Goal: Check status: Check status

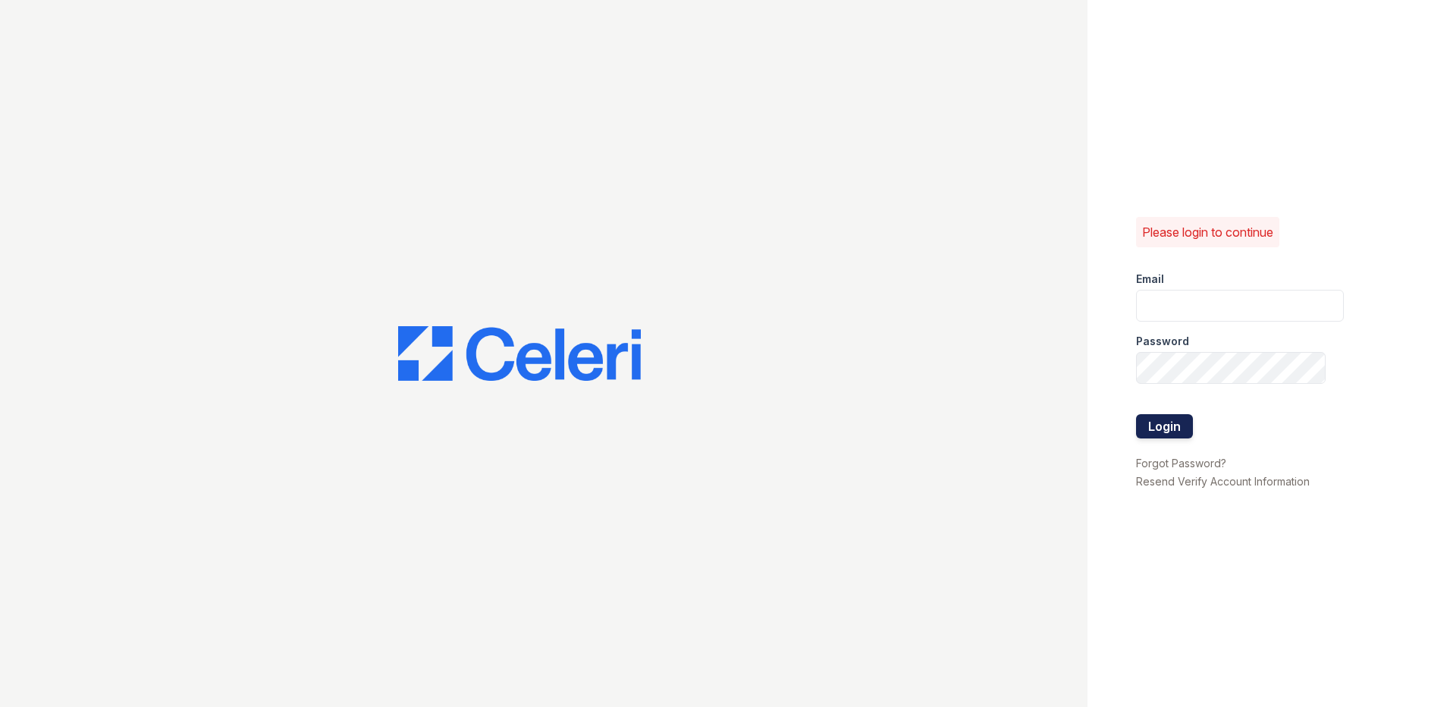
type input "[EMAIL_ADDRESS][DOMAIN_NAME]"
click at [1159, 425] on button "Login" at bounding box center [1164, 426] width 57 height 24
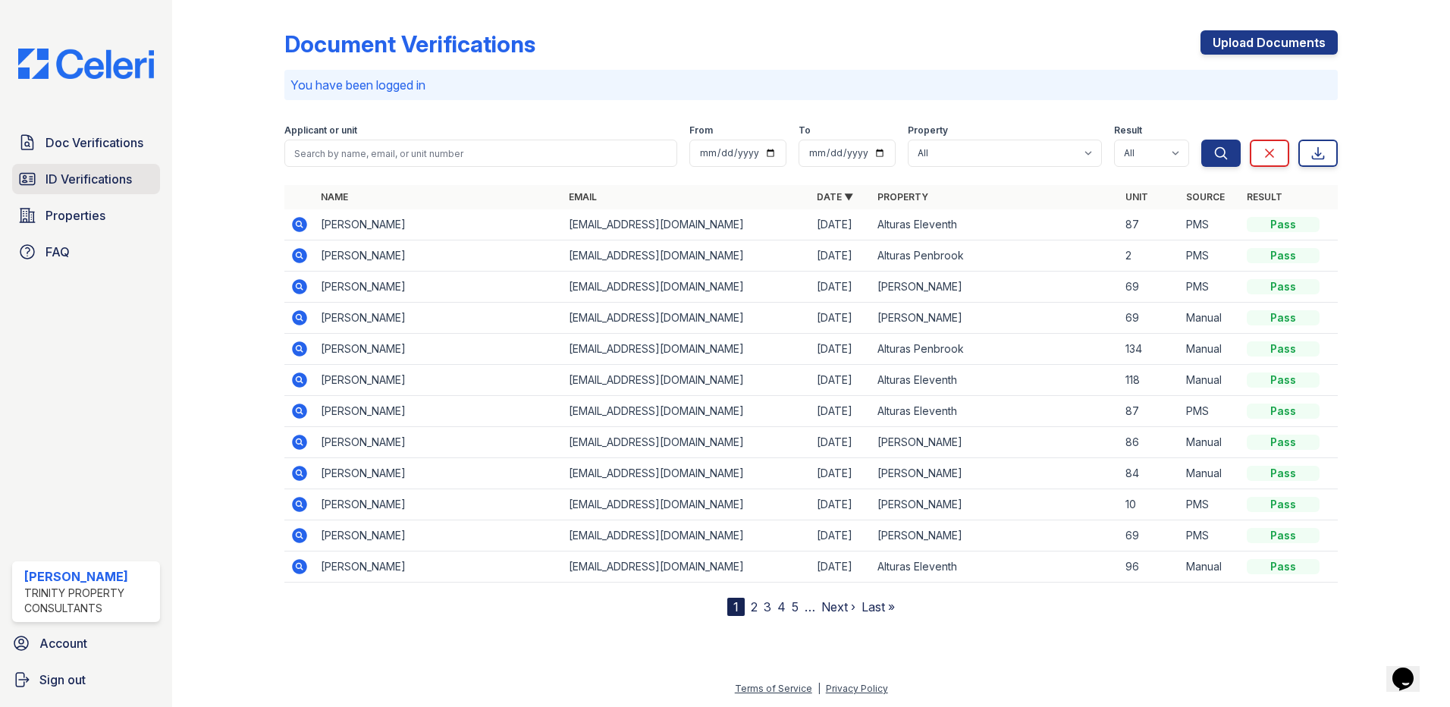
click at [78, 177] on span "ID Verifications" at bounding box center [89, 179] width 86 height 18
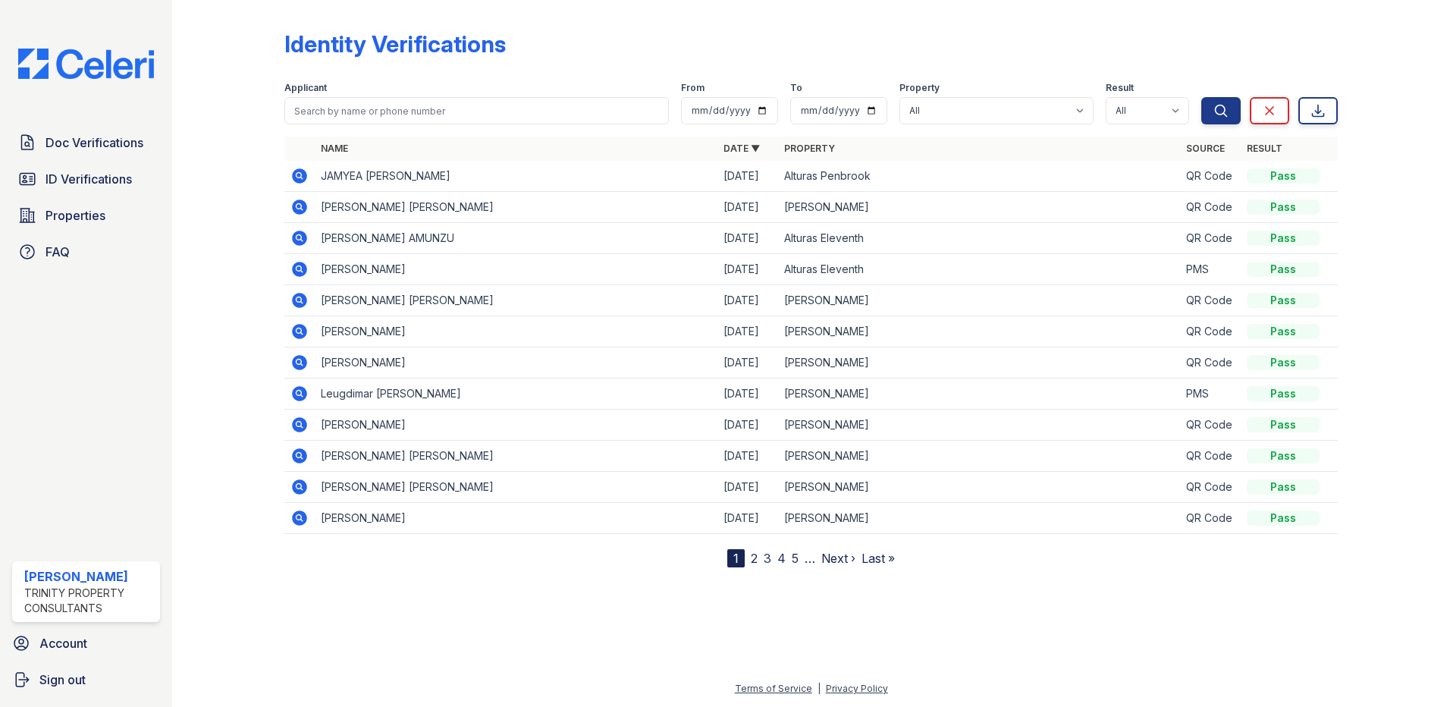
click at [299, 170] on icon at bounding box center [299, 175] width 15 height 15
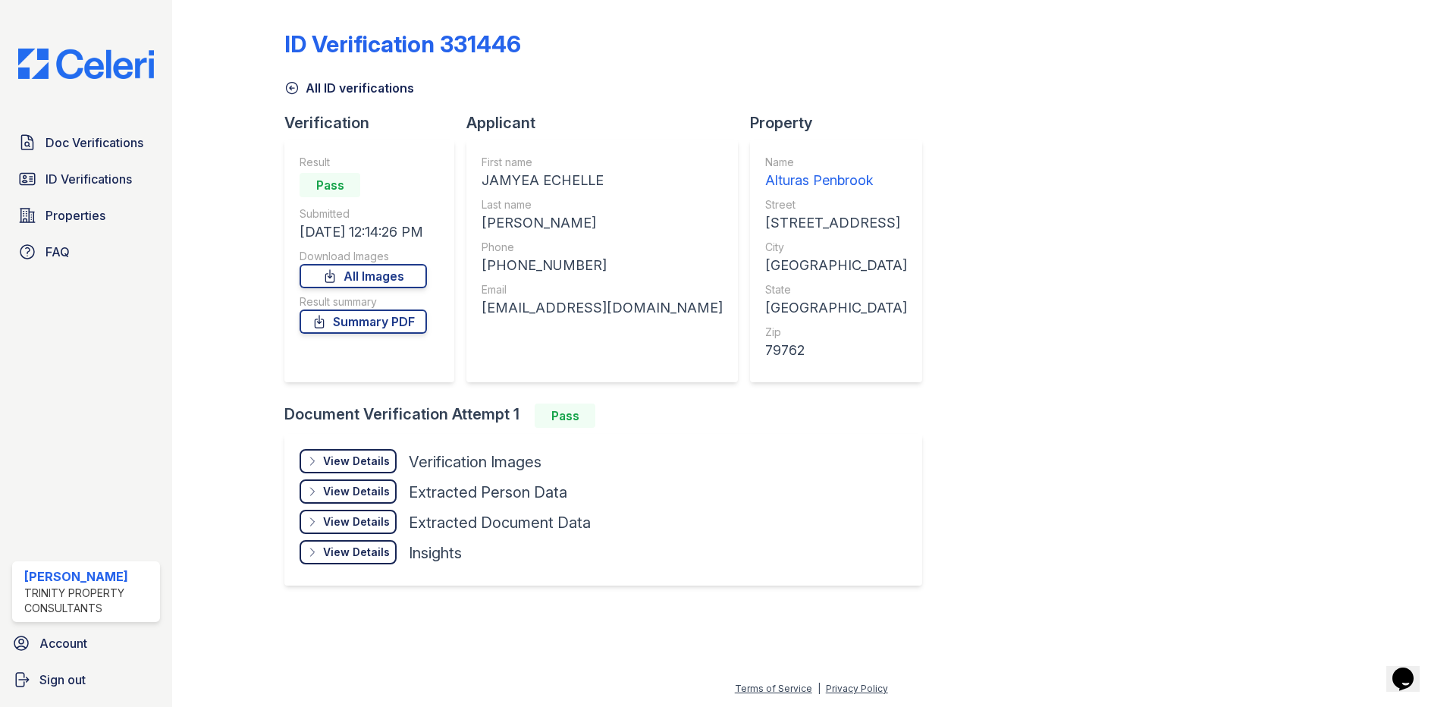
click at [385, 460] on div "View Details" at bounding box center [356, 461] width 67 height 15
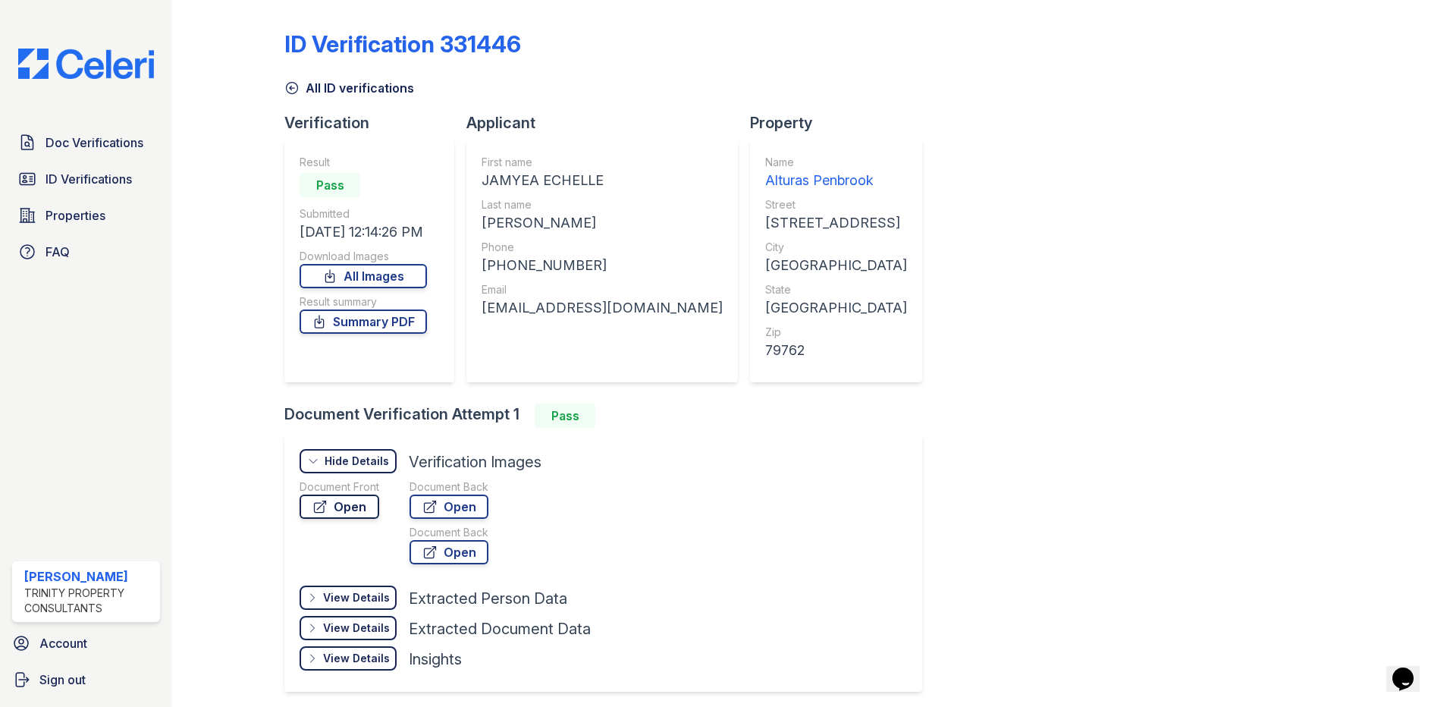
click at [354, 507] on link "Open" at bounding box center [340, 507] width 80 height 24
drag, startPoint x: 601, startPoint y: 270, endPoint x: 498, endPoint y: 269, distance: 103.2
click at [498, 269] on div "+14323103389" at bounding box center [602, 265] width 241 height 21
copy div "4323103389"
drag, startPoint x: 630, startPoint y: 309, endPoint x: 479, endPoint y: 324, distance: 151.0
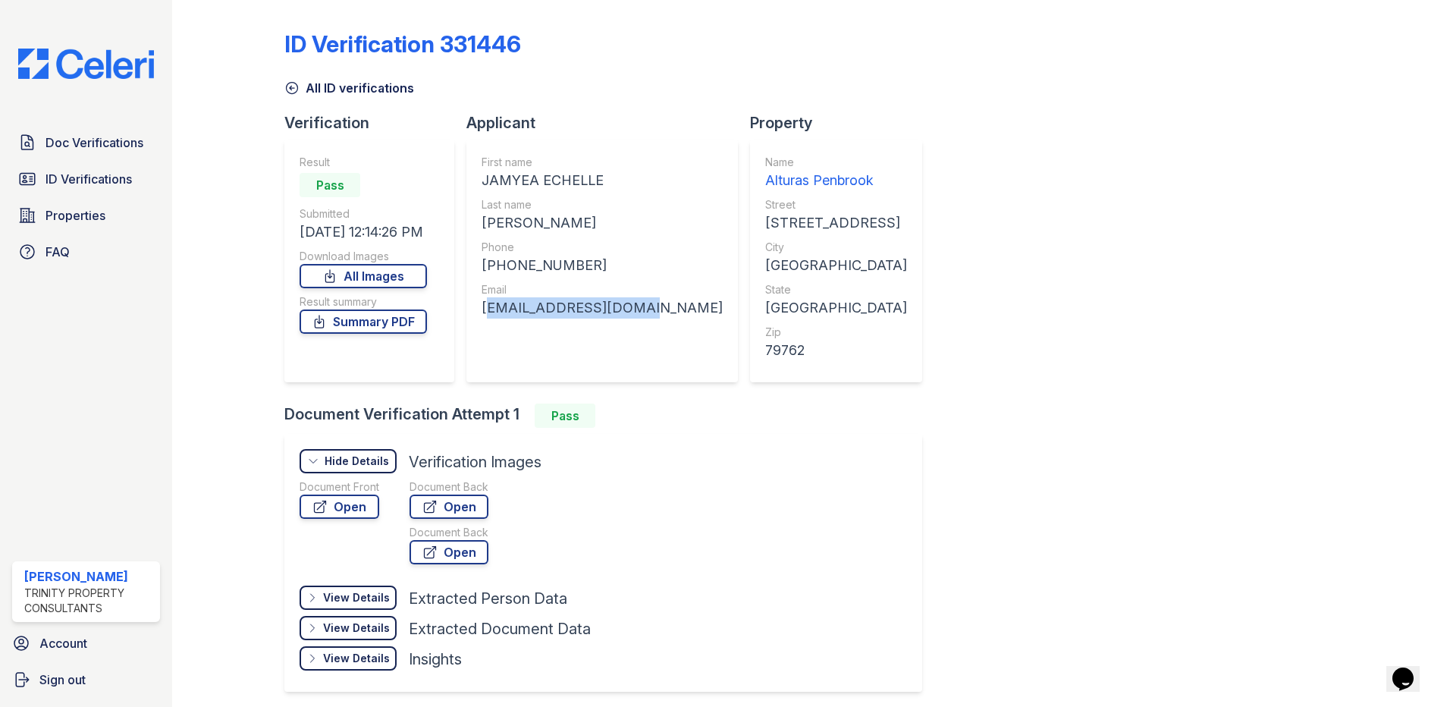
click at [479, 324] on div "First name JAMYEA ECHELLE Last name BROCKETT Phone +14323103389 Email mizzturne…" at bounding box center [603, 261] width 272 height 243
drag, startPoint x: 479, startPoint y: 324, endPoint x: 608, endPoint y: 306, distance: 129.5
copy div "mizzturnee@gmail.com"
drag, startPoint x: 576, startPoint y: 262, endPoint x: 497, endPoint y: 264, distance: 78.9
click at [497, 264] on div "+14323103389" at bounding box center [602, 265] width 241 height 21
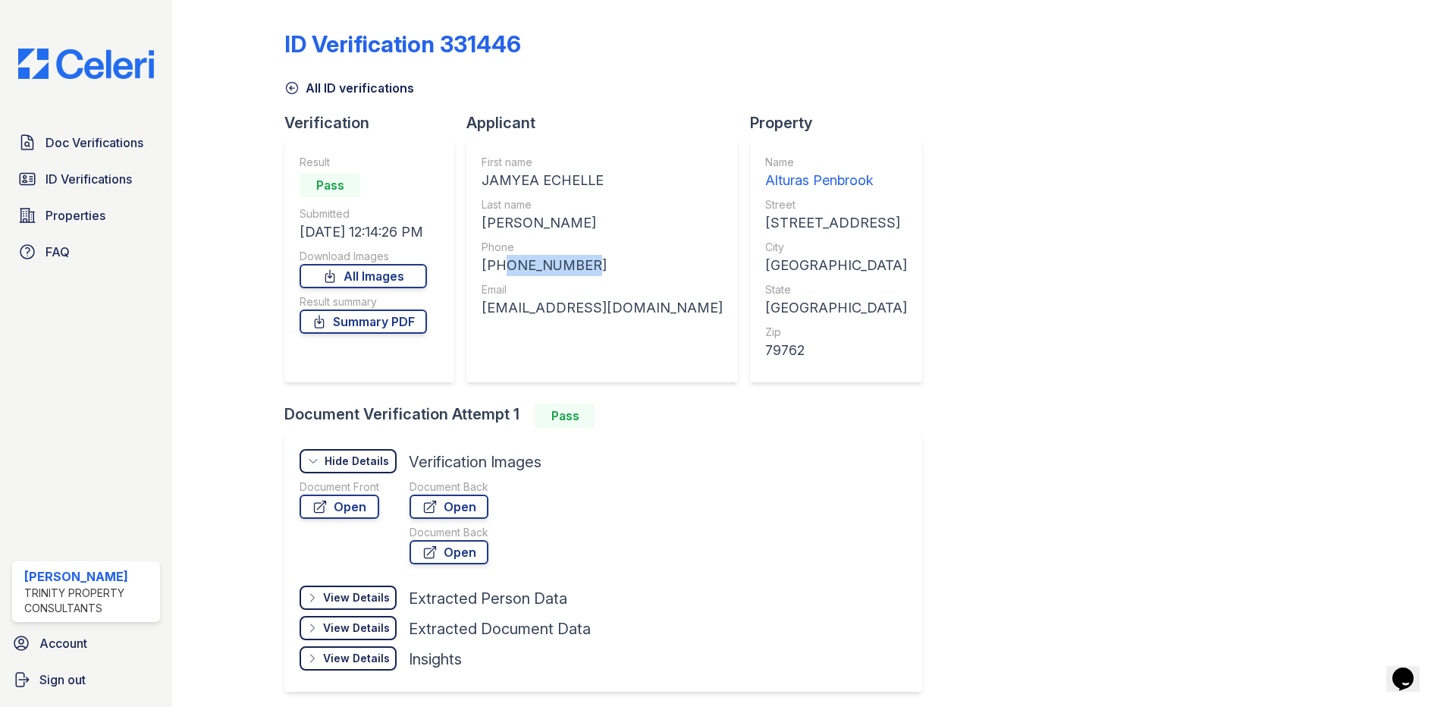
drag, startPoint x: 497, startPoint y: 264, endPoint x: 512, endPoint y: 266, distance: 15.3
copy div "4323103389"
drag, startPoint x: 632, startPoint y: 312, endPoint x: 479, endPoint y: 314, distance: 152.5
click at [479, 314] on div "First name JAMYEA ECHELLE Last name BROCKETT Phone +14323103389 Email mizzturne…" at bounding box center [603, 261] width 272 height 243
drag, startPoint x: 479, startPoint y: 314, endPoint x: 592, endPoint y: 310, distance: 113.1
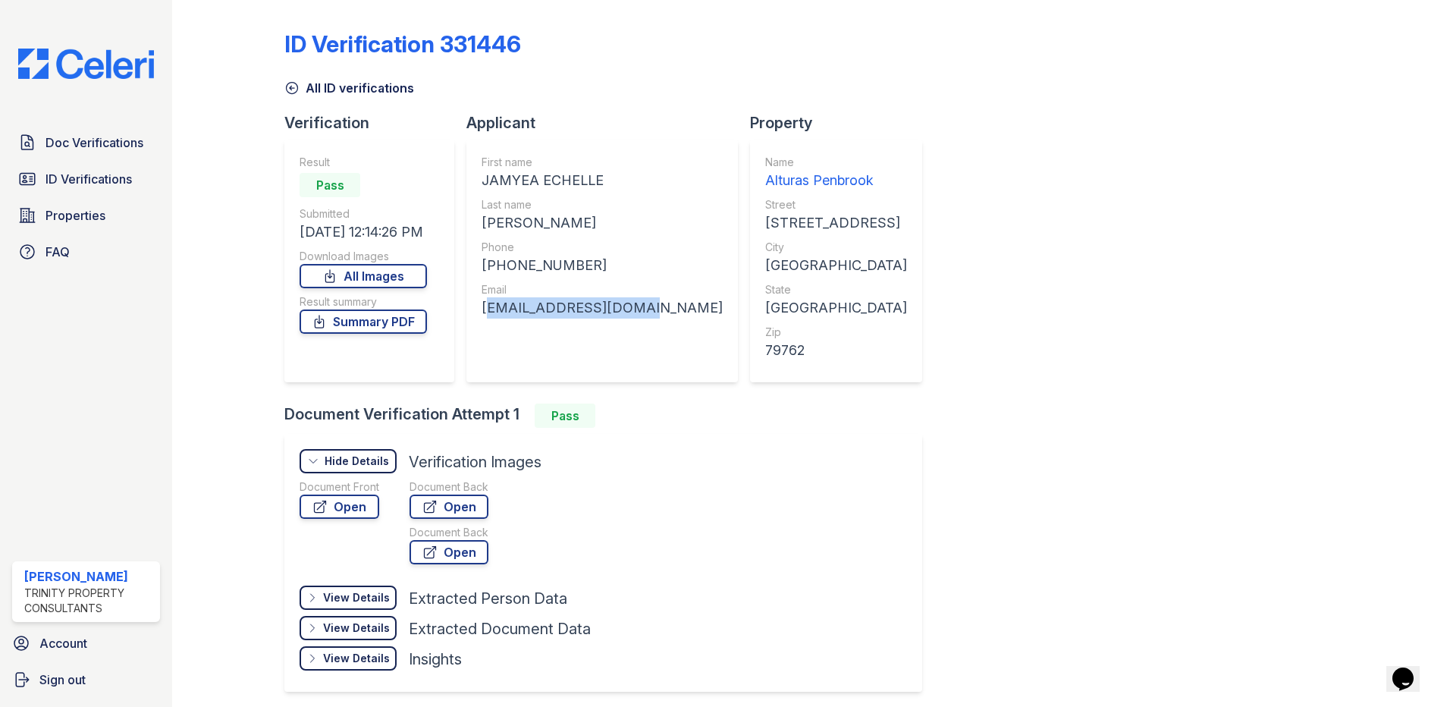
copy div "mizzturnee@gmail.com"
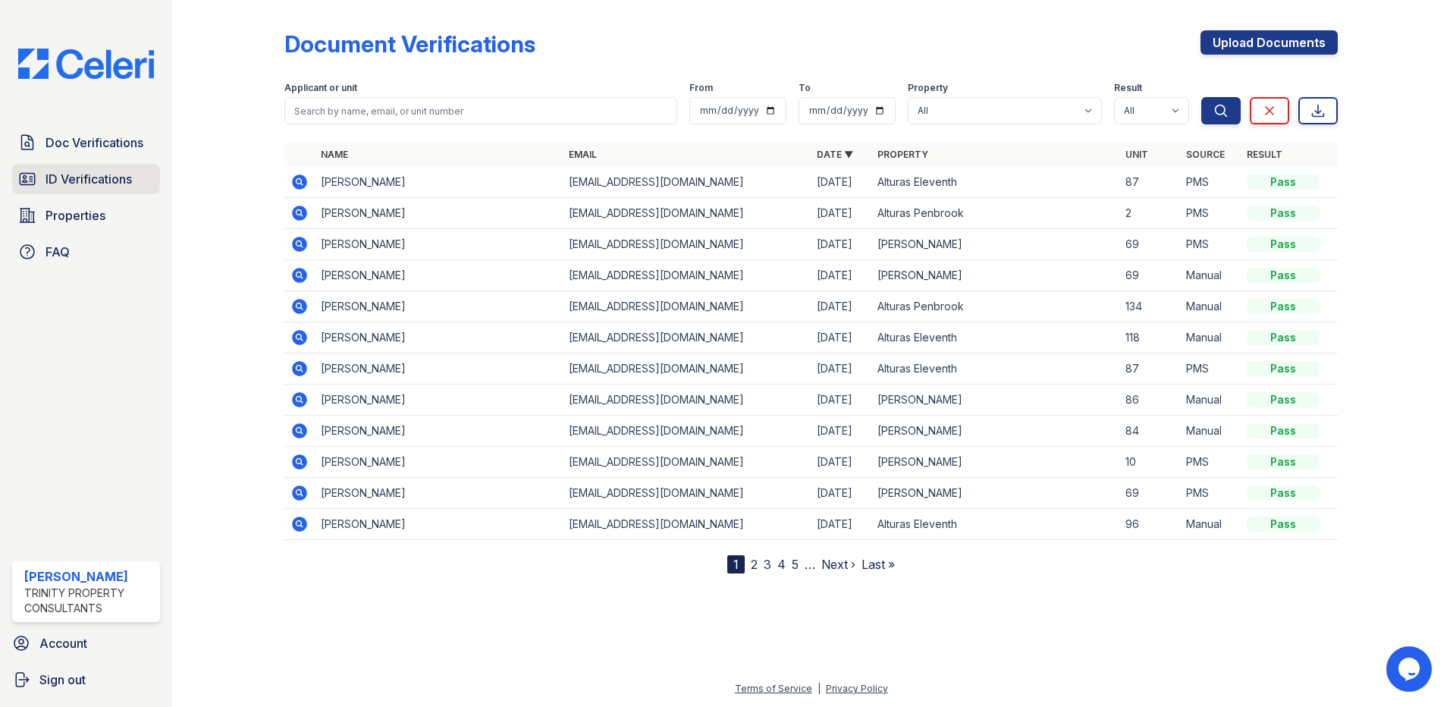
click at [118, 189] on link "ID Verifications" at bounding box center [86, 179] width 148 height 30
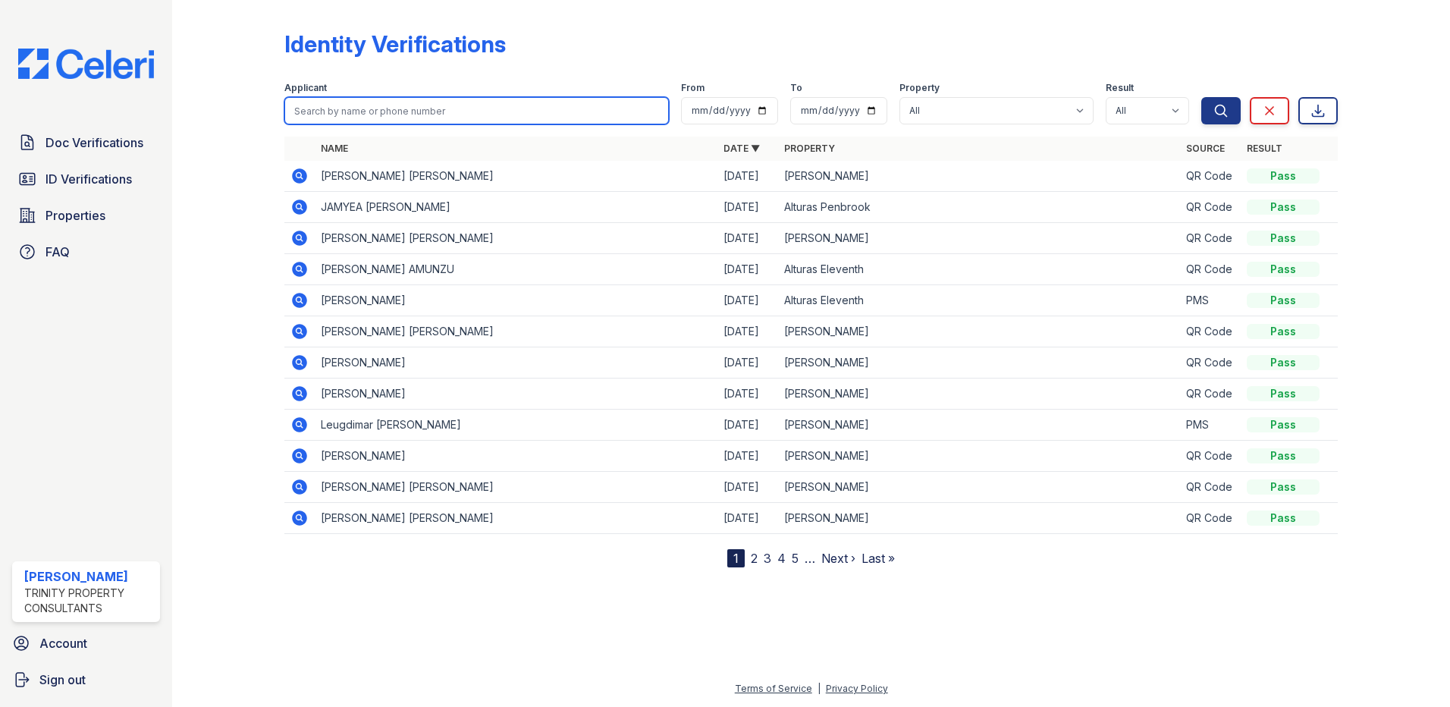
click at [378, 114] on input "search" at bounding box center [476, 110] width 385 height 27
type input "pamela"
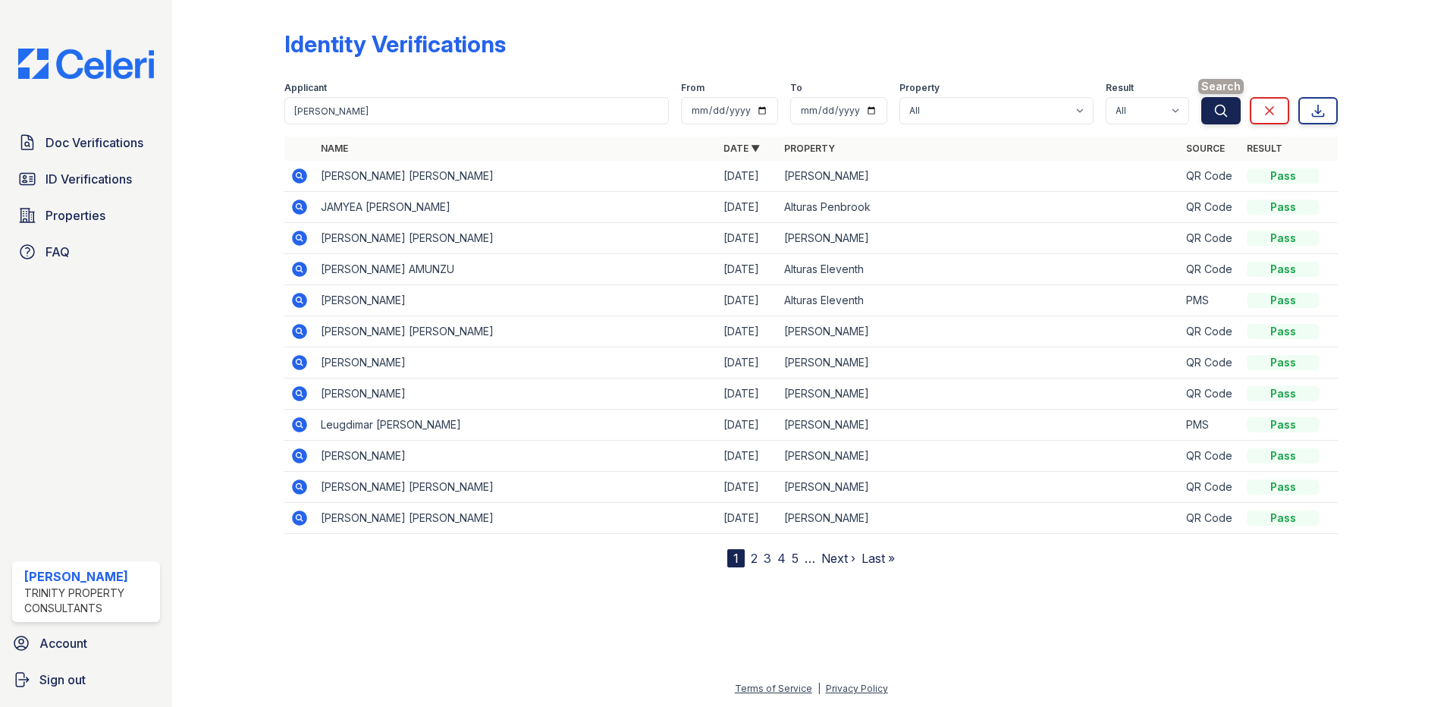
click at [1235, 112] on button "Search" at bounding box center [1221, 110] width 39 height 27
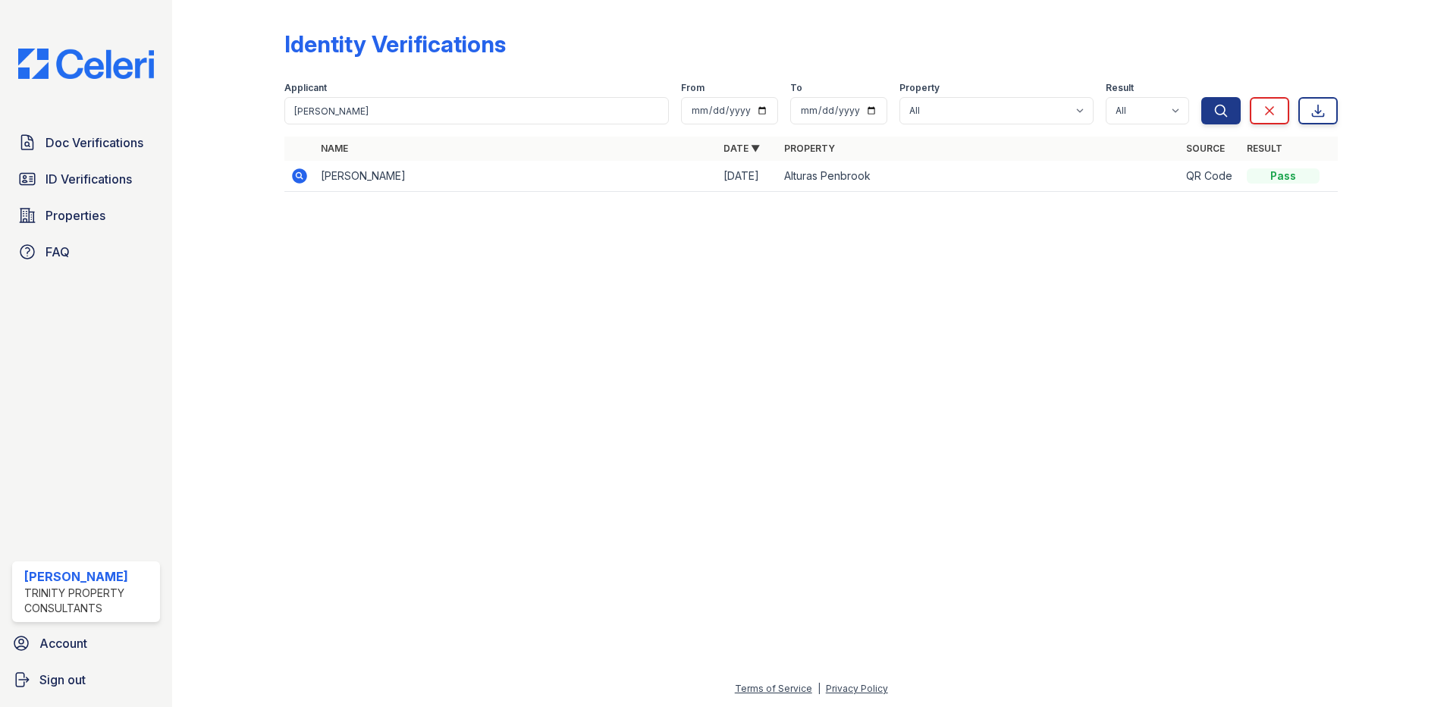
click at [300, 178] on icon at bounding box center [299, 175] width 15 height 15
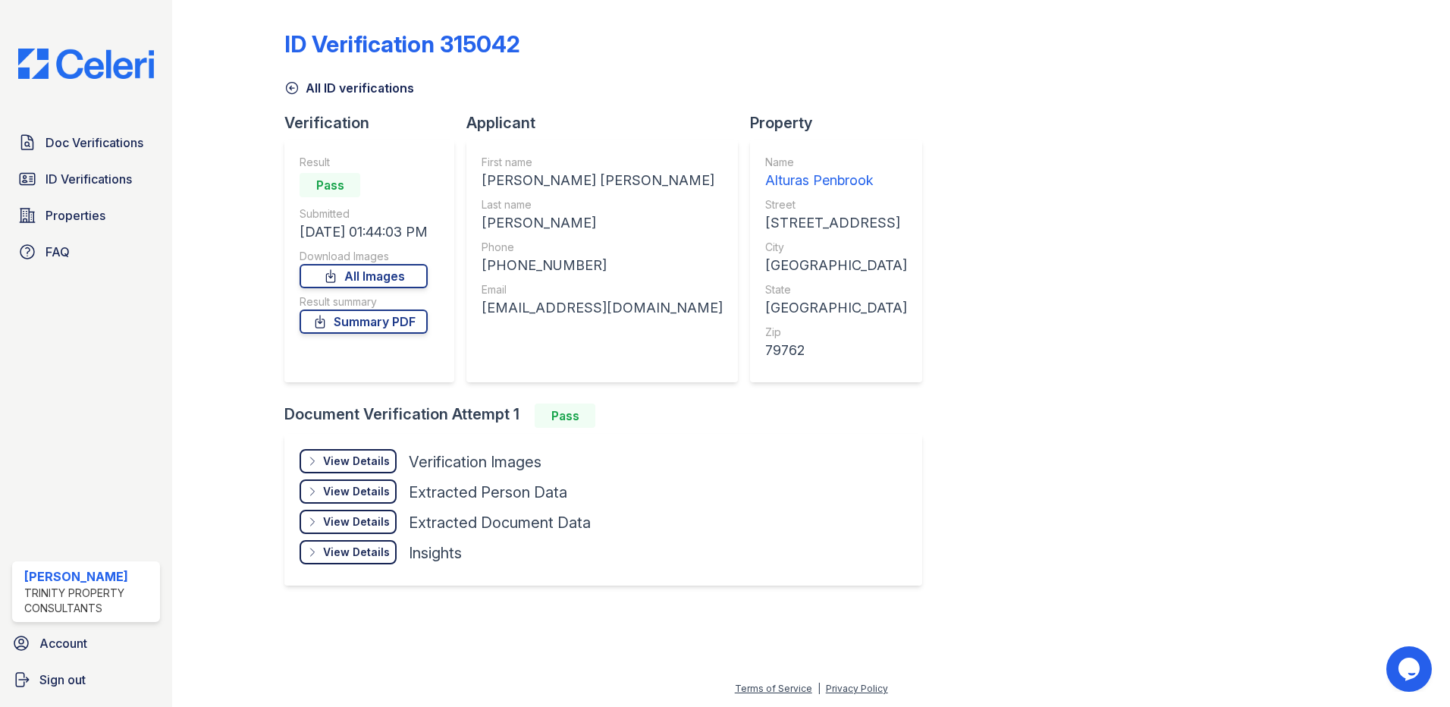
click at [375, 463] on div "View Details" at bounding box center [356, 461] width 67 height 15
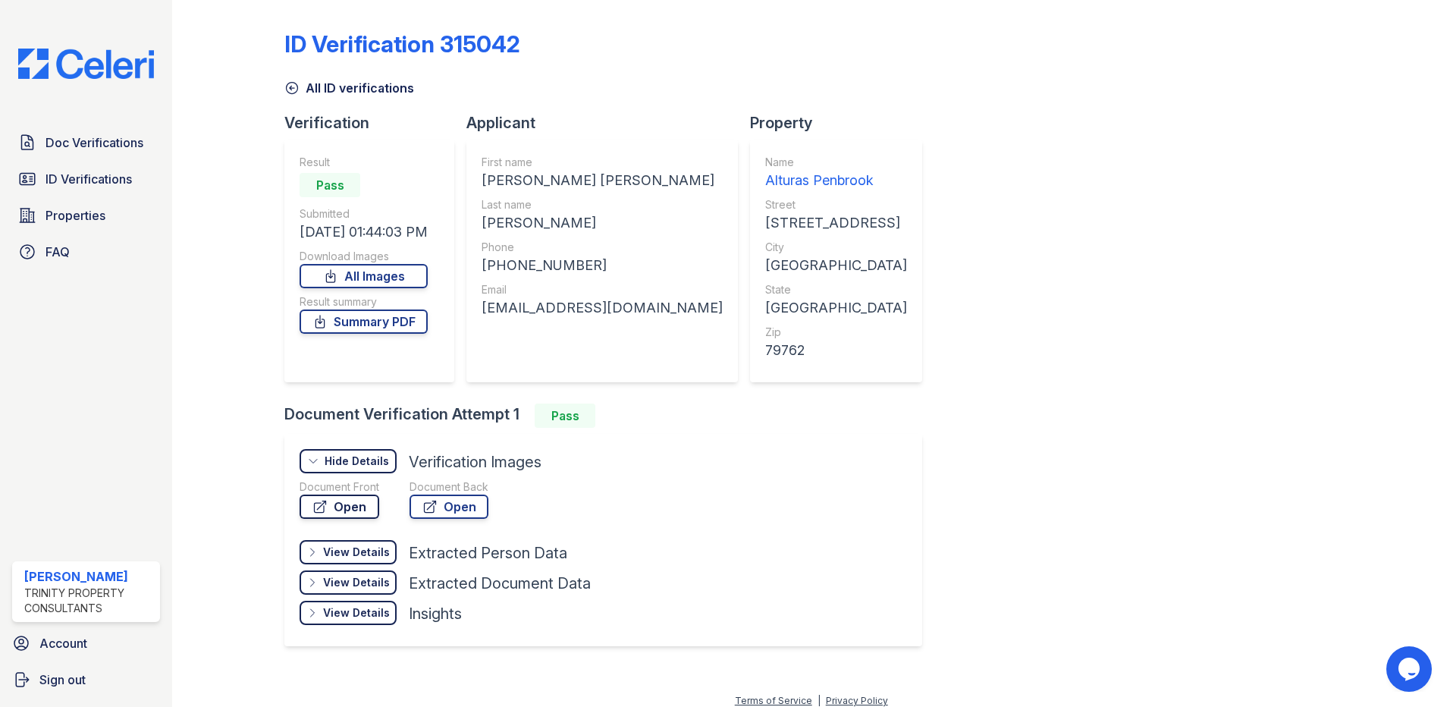
click at [346, 507] on link "Open" at bounding box center [340, 507] width 80 height 24
